Goal: Information Seeking & Learning: Learn about a topic

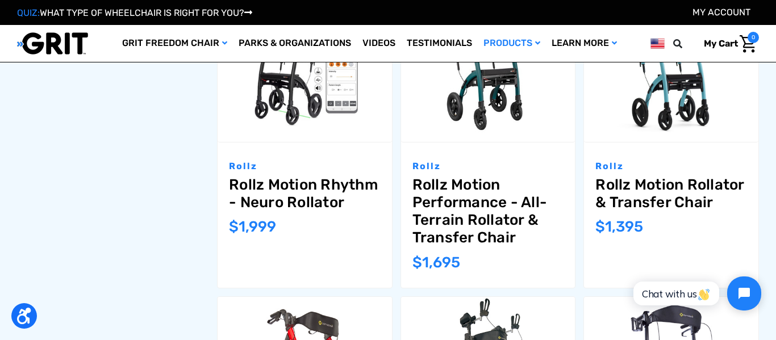
scroll to position [431, 0]
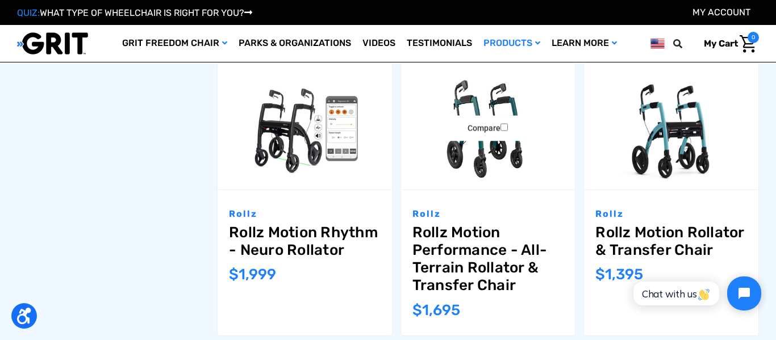
click at [446, 273] on link "Rollz Motion Performance - All-Terrain Rollator & Transfer Chair" at bounding box center [488, 259] width 152 height 71
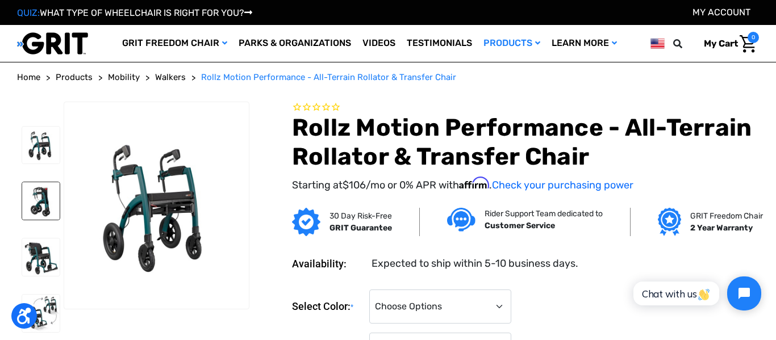
click at [43, 208] on img at bounding box center [40, 200] width 37 height 37
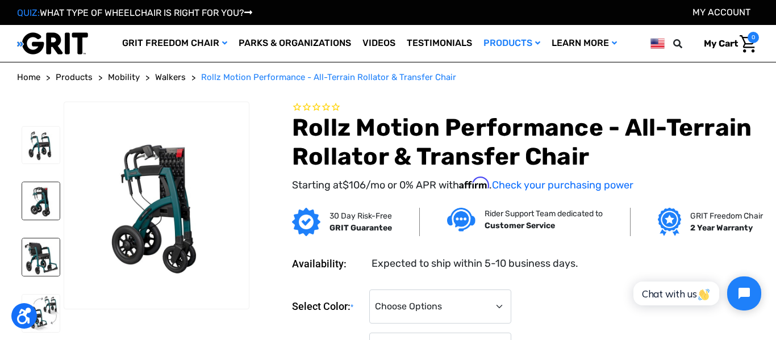
click at [43, 252] on img at bounding box center [40, 256] width 37 height 37
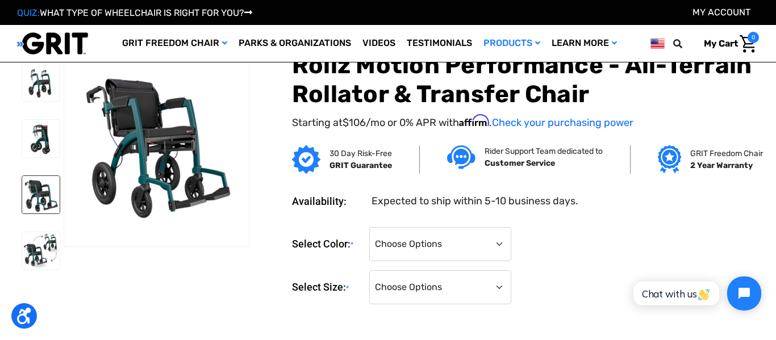
scroll to position [23, 0]
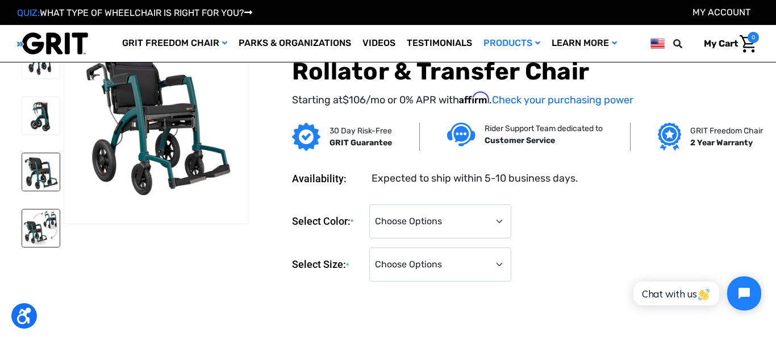
click at [36, 227] on img at bounding box center [40, 227] width 37 height 37
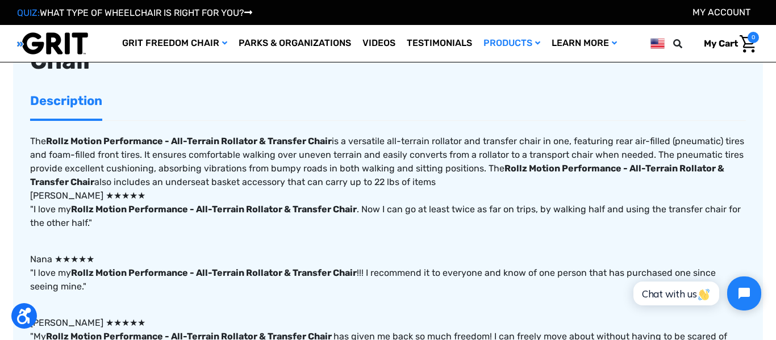
scroll to position [386, 0]
